Goal: Information Seeking & Learning: Check status

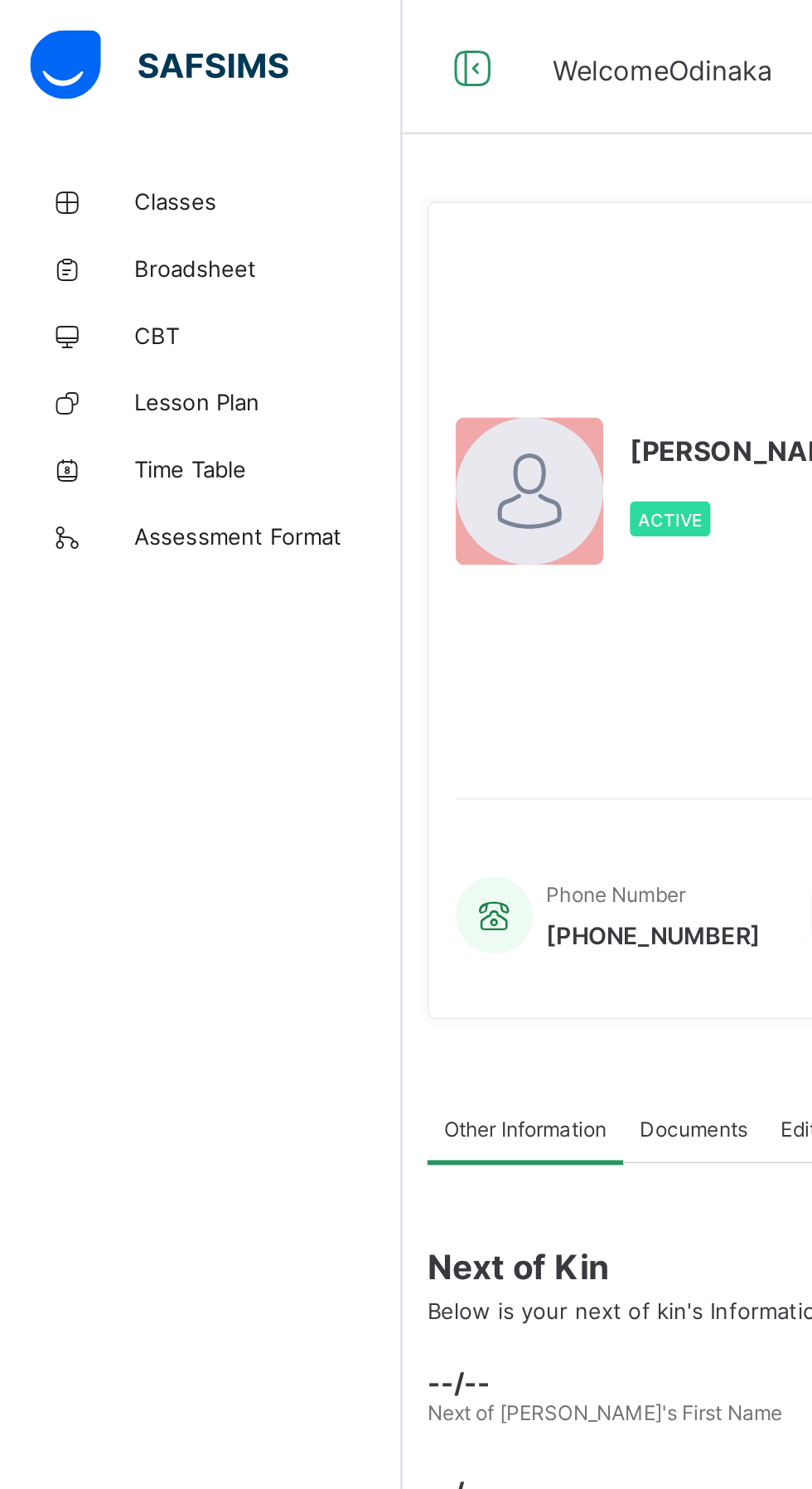
click at [108, 107] on link "Classes" at bounding box center [99, 98] width 199 height 33
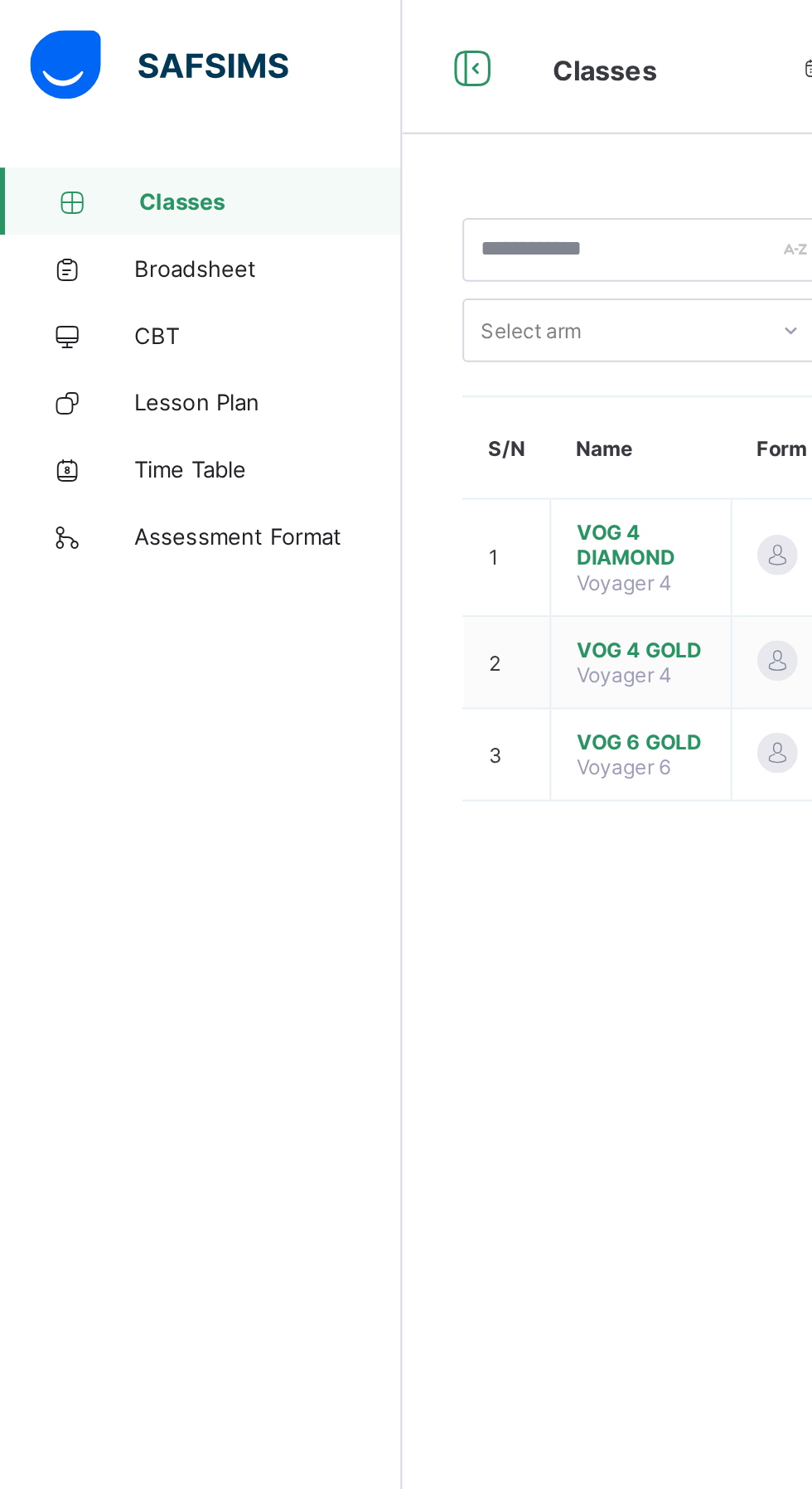
click at [318, 315] on span "VOG 4 GOLD" at bounding box center [317, 320] width 64 height 12
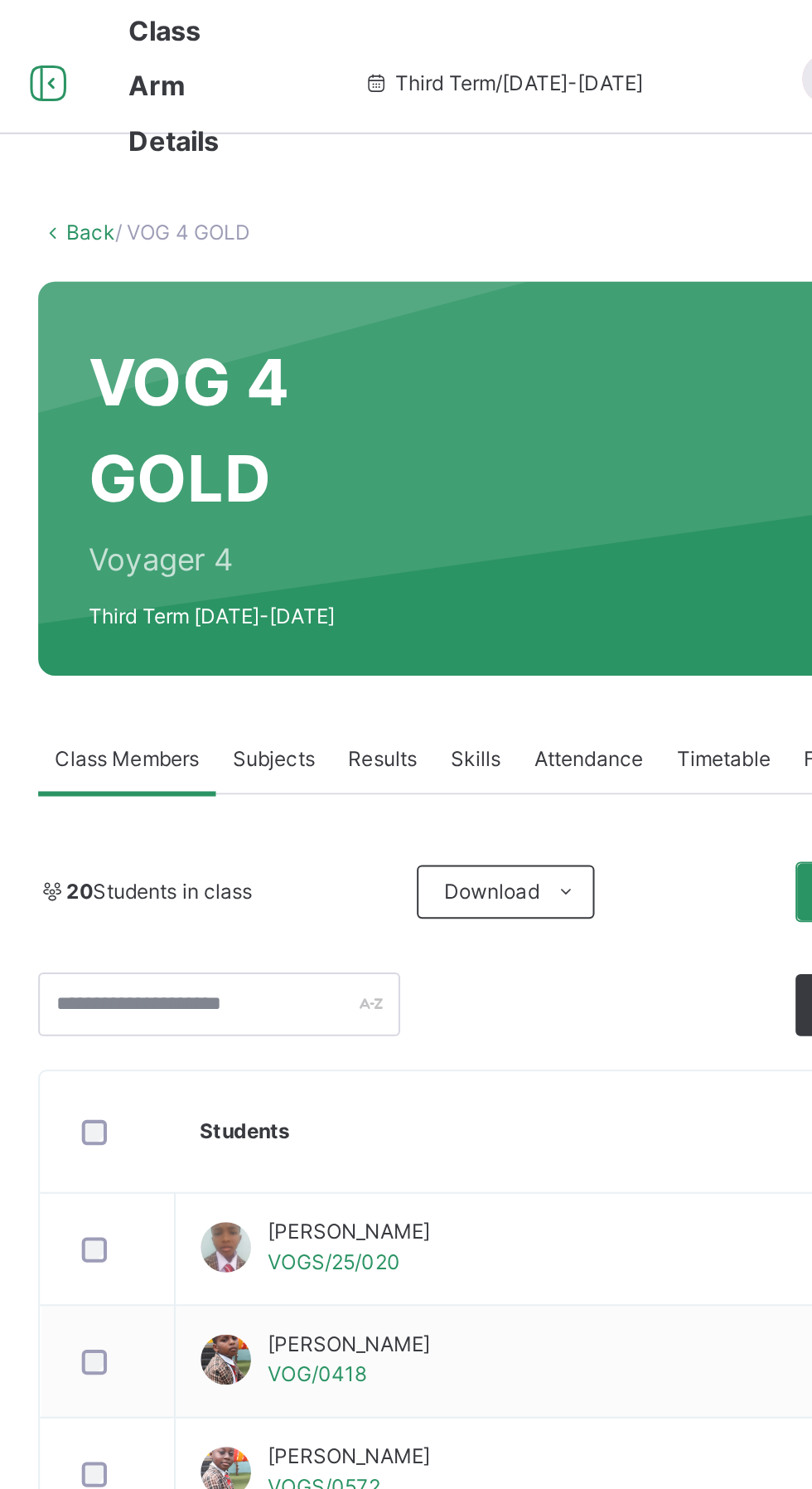
click at [402, 371] on span "Results" at bounding box center [399, 376] width 34 height 15
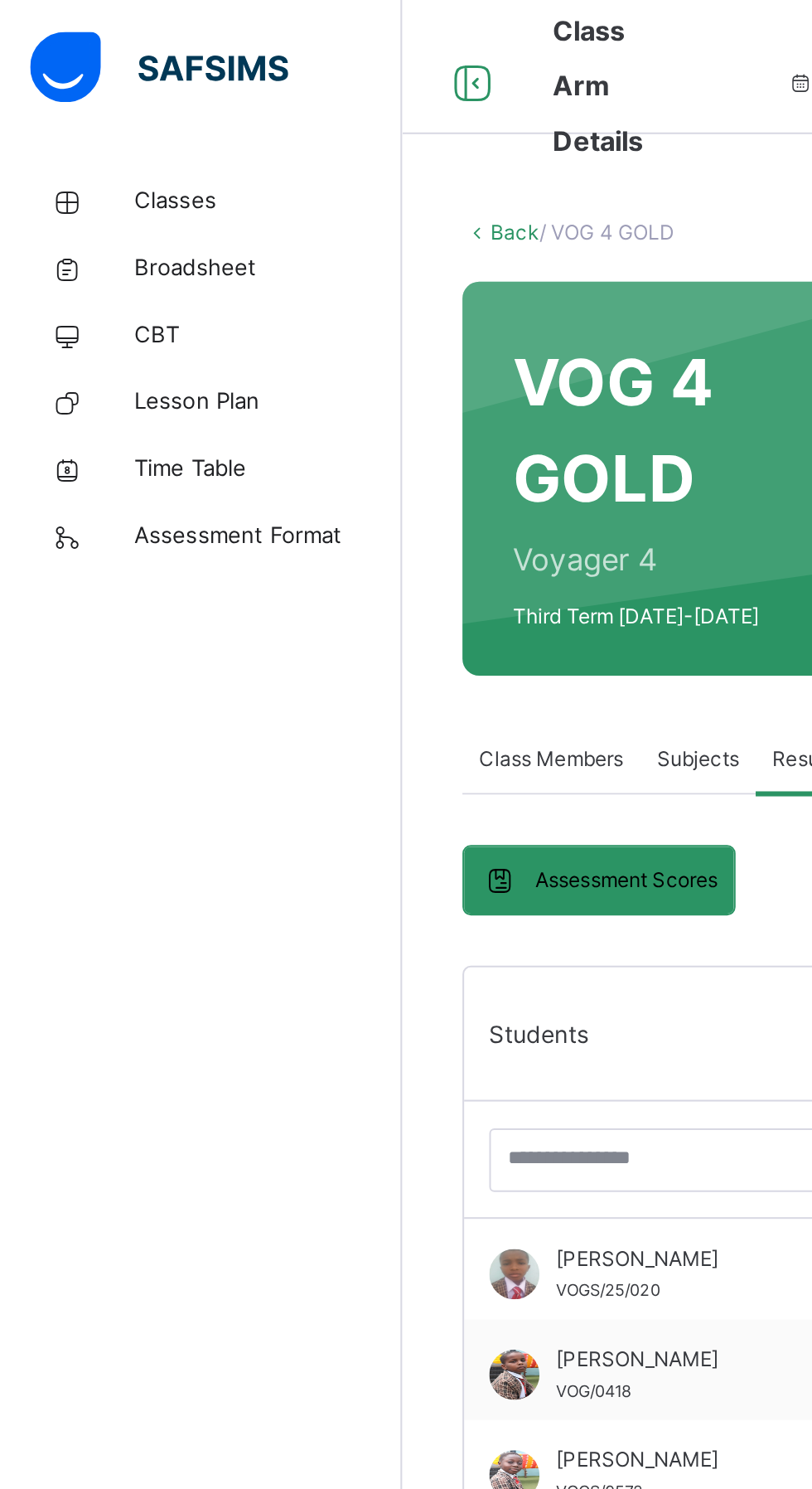
click at [105, 119] on link "Broadsheet" at bounding box center [99, 132] width 199 height 33
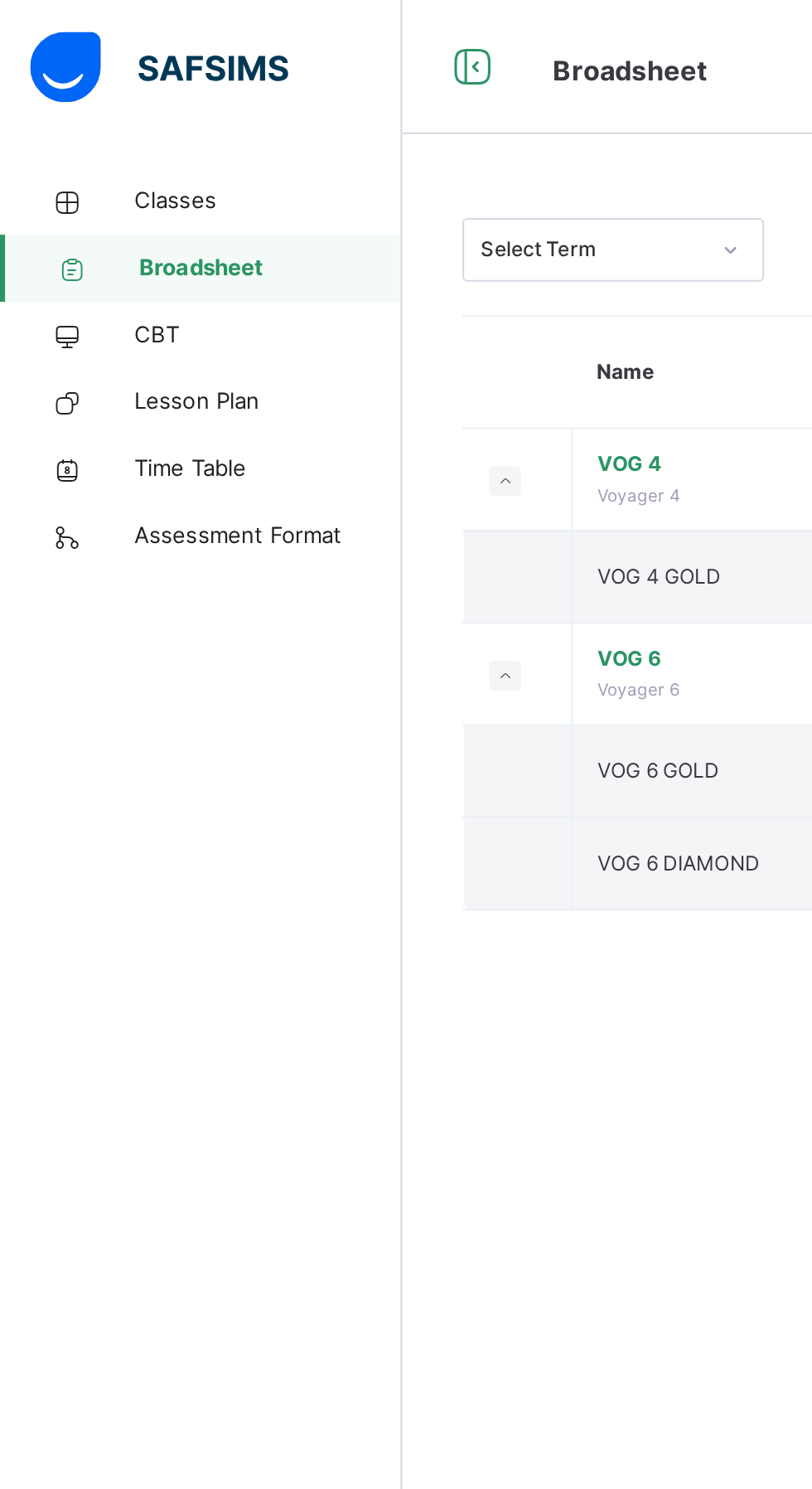
click at [313, 225] on span "VOG 4" at bounding box center [449, 230] width 306 height 15
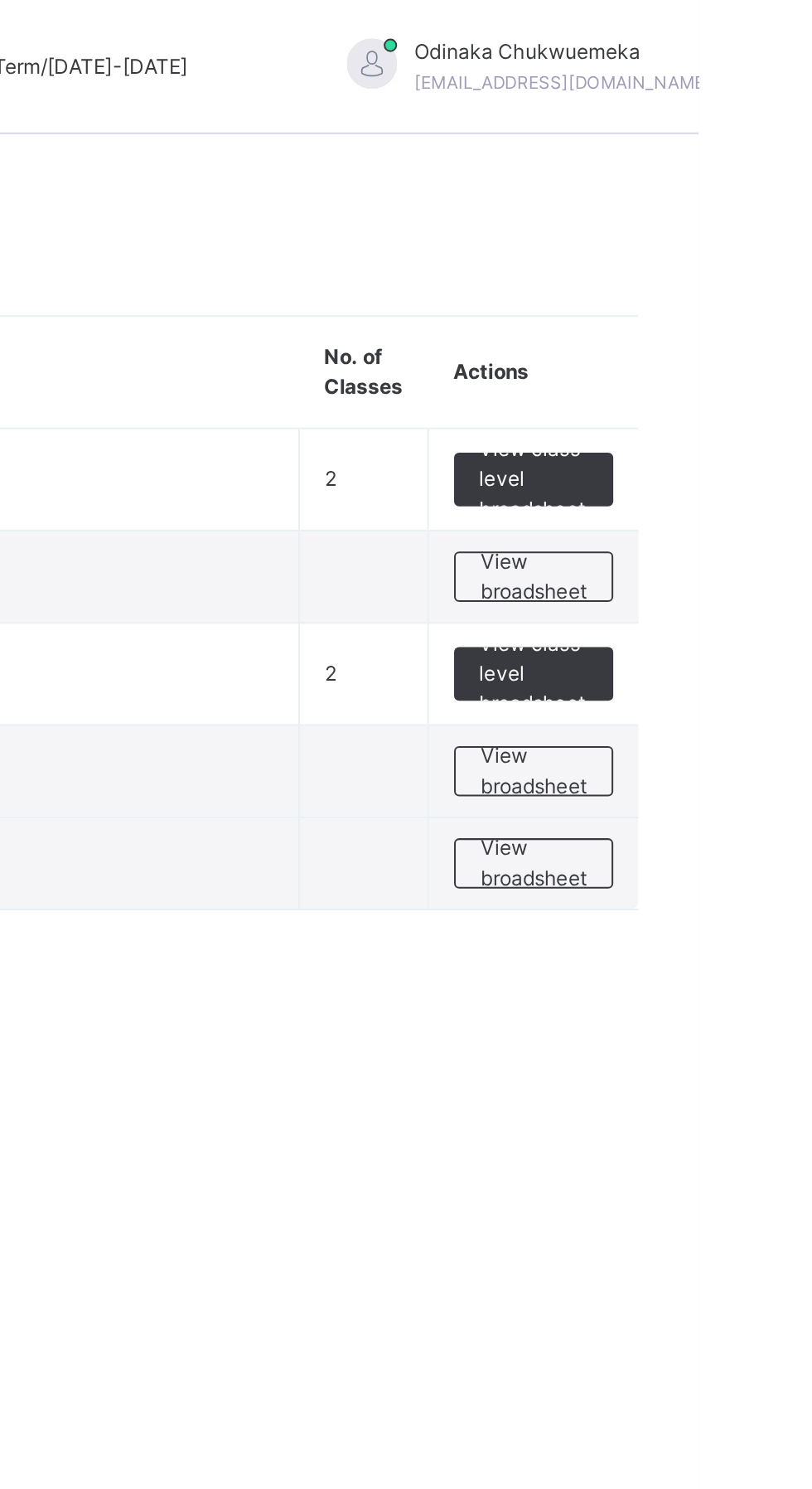
click at [734, 231] on span "View class level broadsheet" at bounding box center [731, 237] width 54 height 45
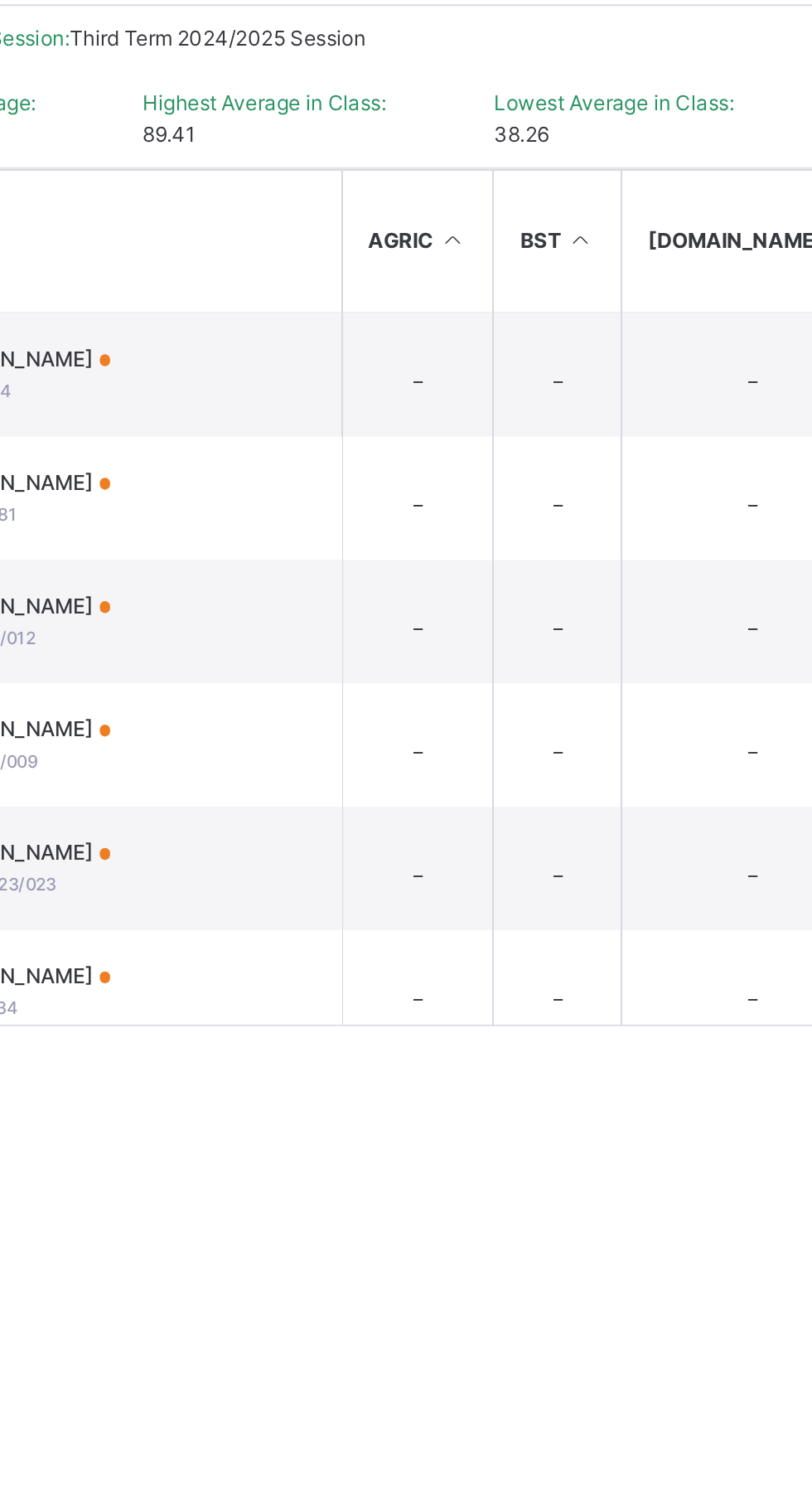
scroll to position [0, 2]
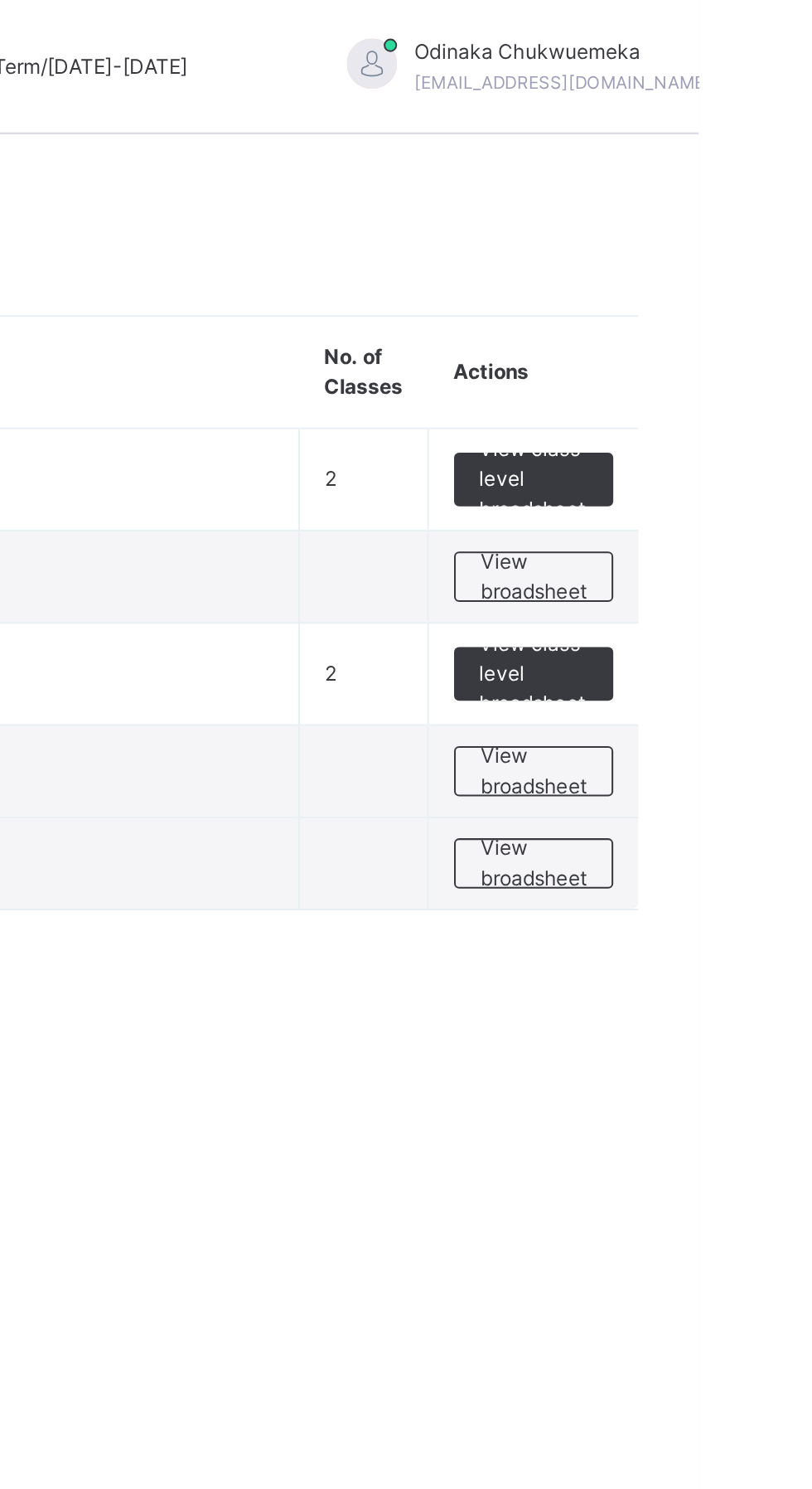
click at [725, 235] on span "View class level broadsheet" at bounding box center [731, 237] width 54 height 45
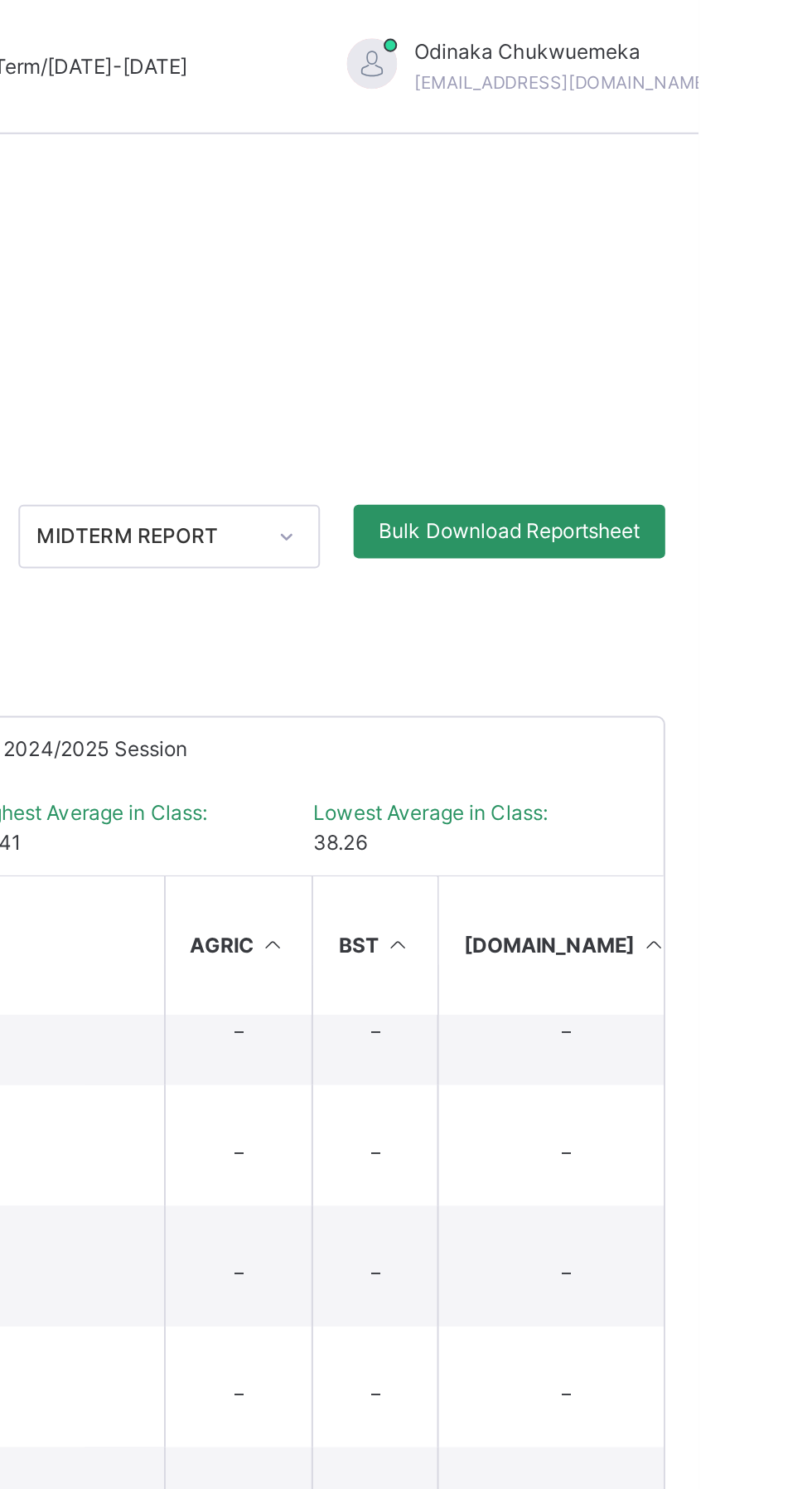
scroll to position [167, 0]
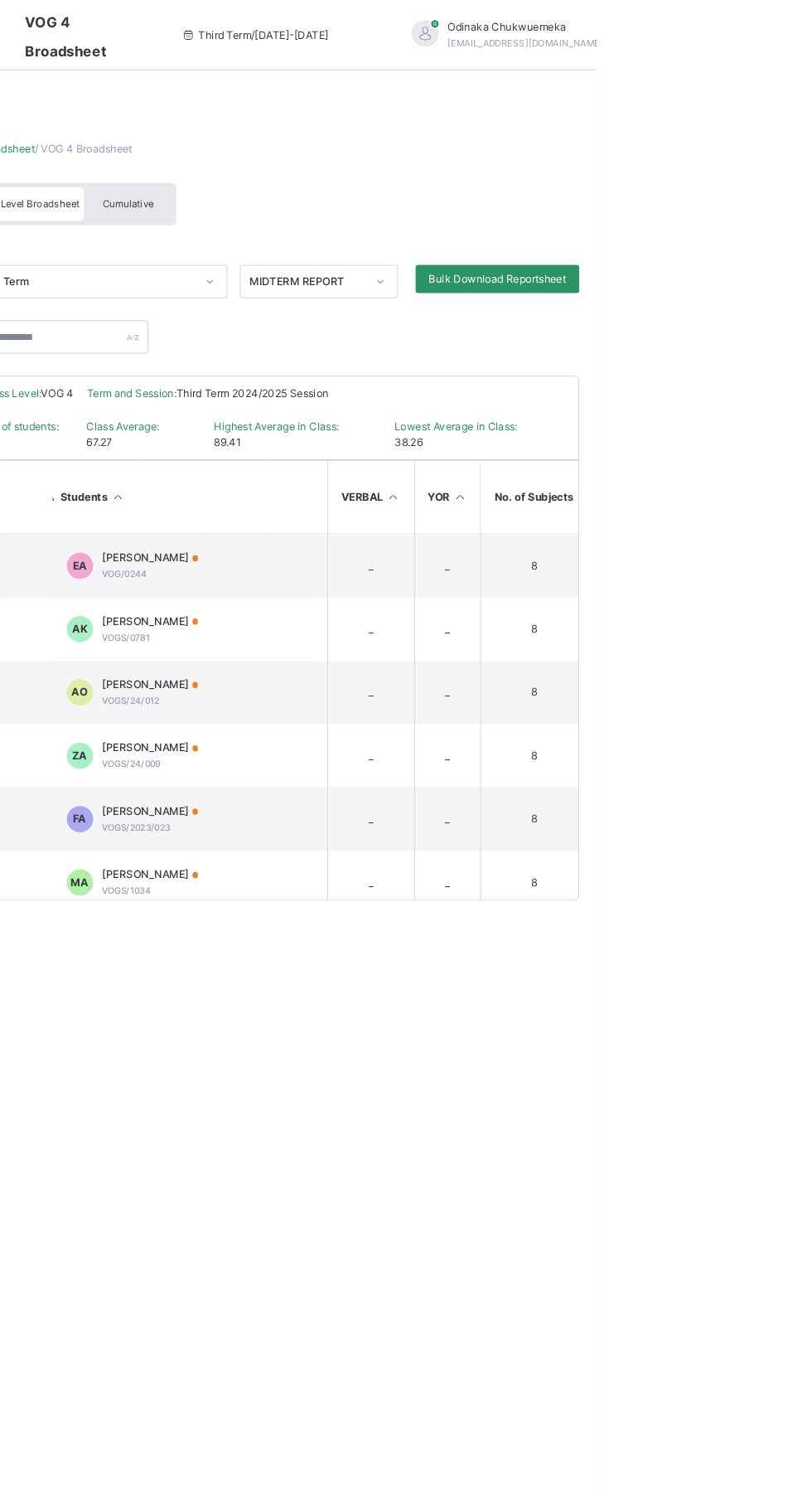
scroll to position [0, 0]
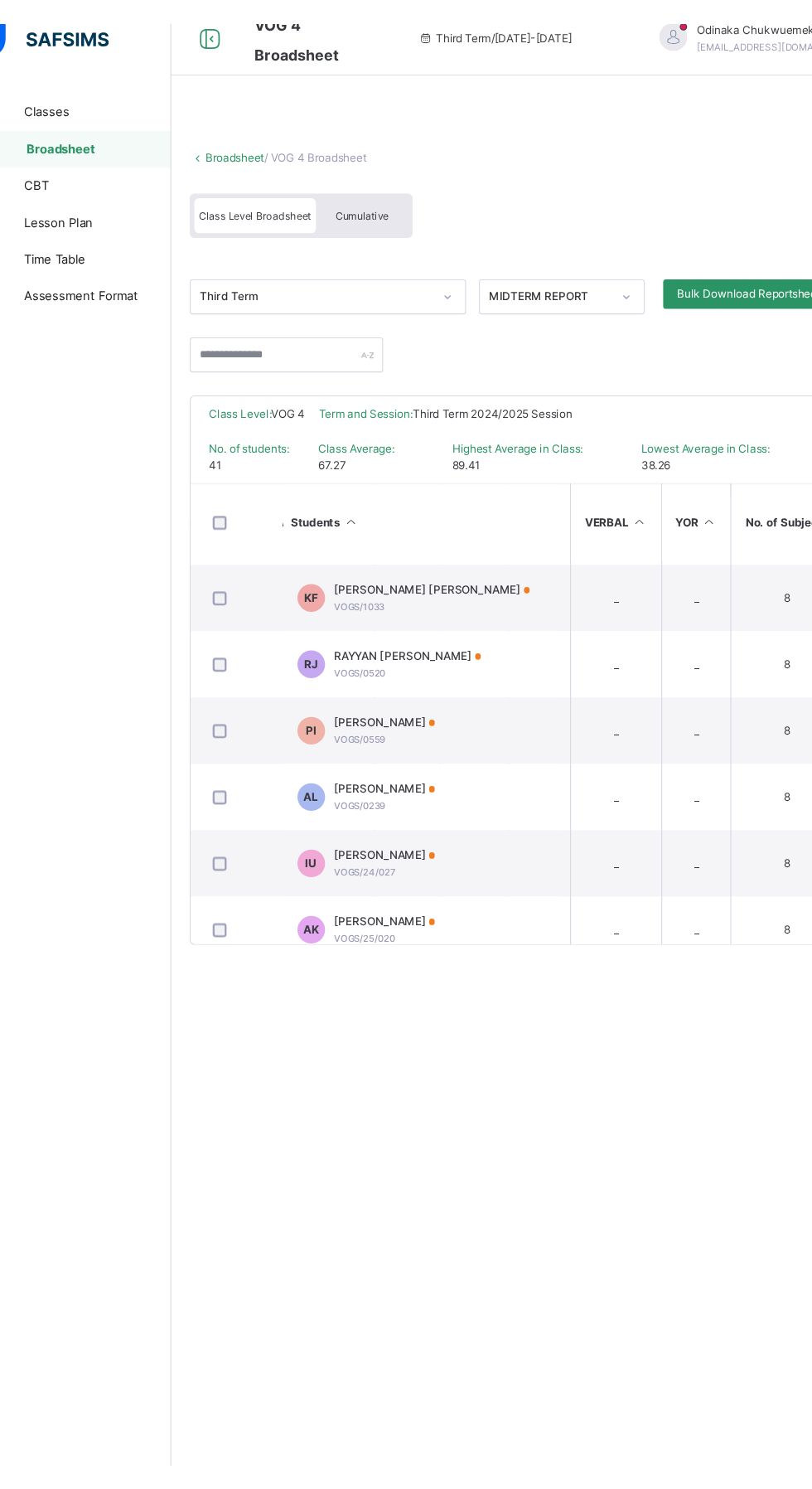
scroll to position [1062, 2048]
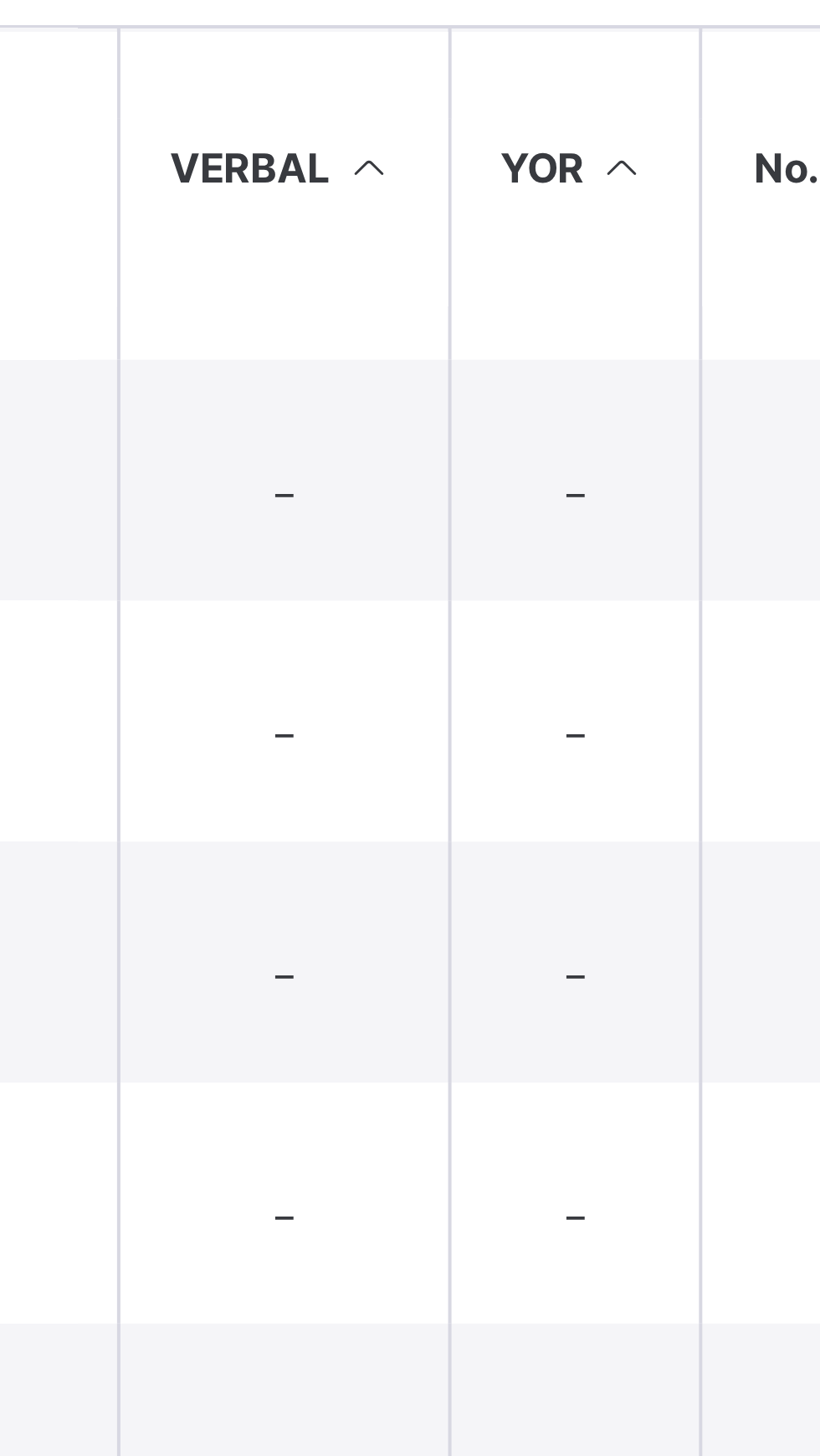
click at [611, 109] on p "Due to inactivity you would be logged out to the system in the next 15mins , cl…" at bounding box center [511, 79] width 236 height 61
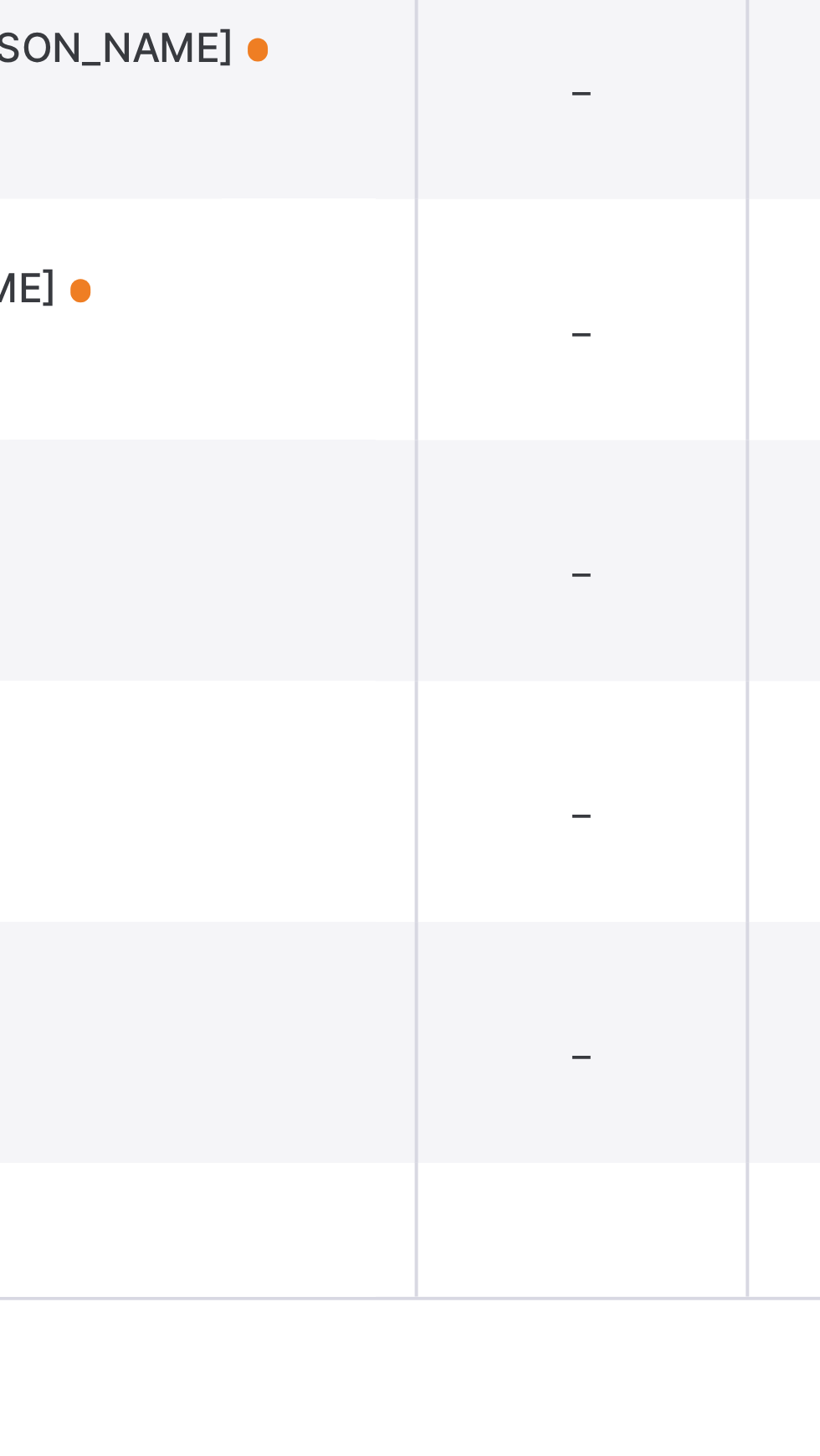
click at [605, 126] on div "Due to inactivity you would be logged out to the system in the next 15mins , cl…" at bounding box center [510, 82] width 287 height 85
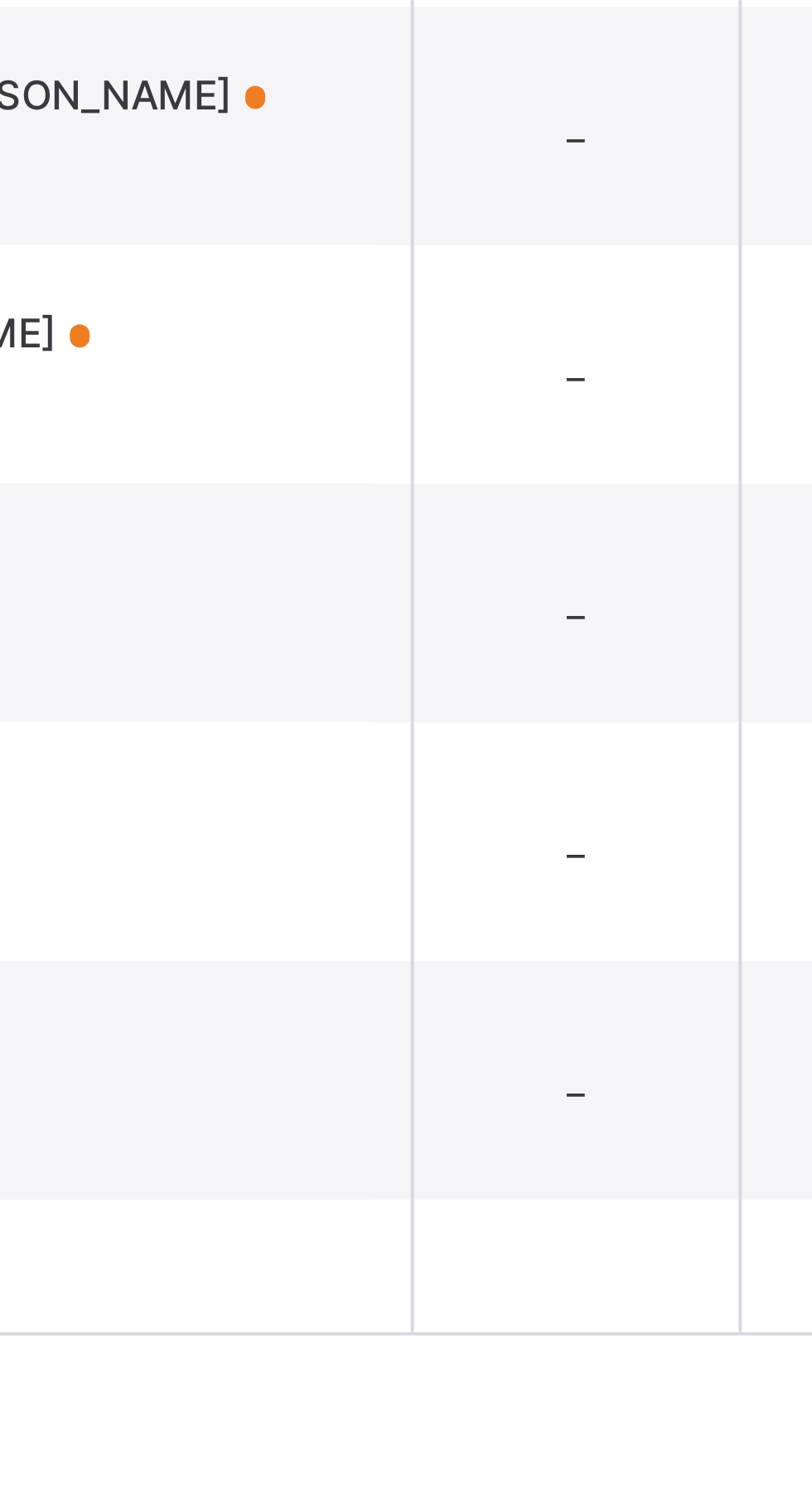
click at [607, 162] on span "Resume" at bounding box center [600, 155] width 37 height 15
click at [601, 1071] on div "Broadsheet / VOG 4 Broadsheet Class Level Broadsheet Cumulative Third Term MIDT…" at bounding box center [505, 928] width 613 height 1489
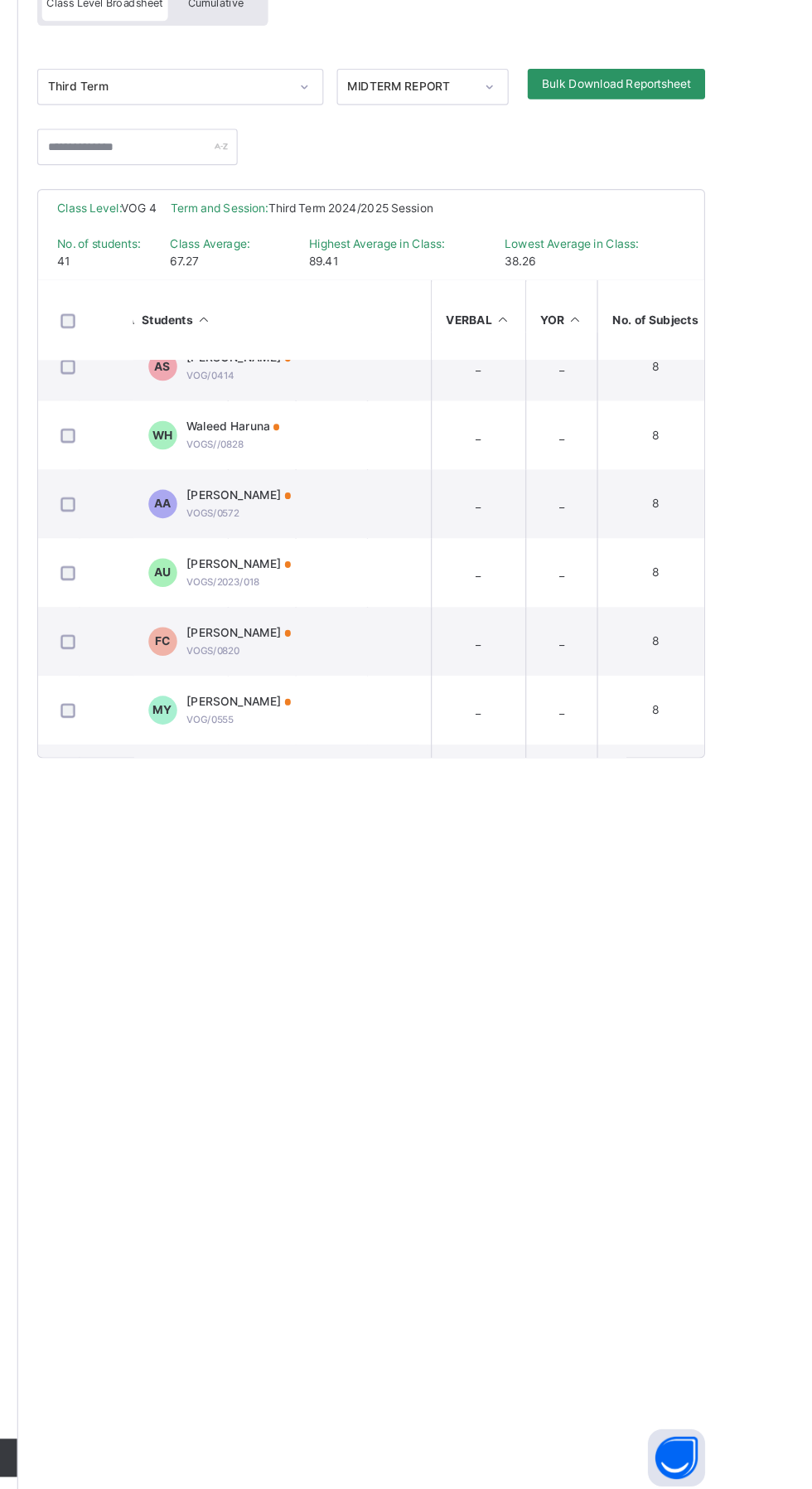
scroll to position [1573, 2048]
